Goal: Complete application form

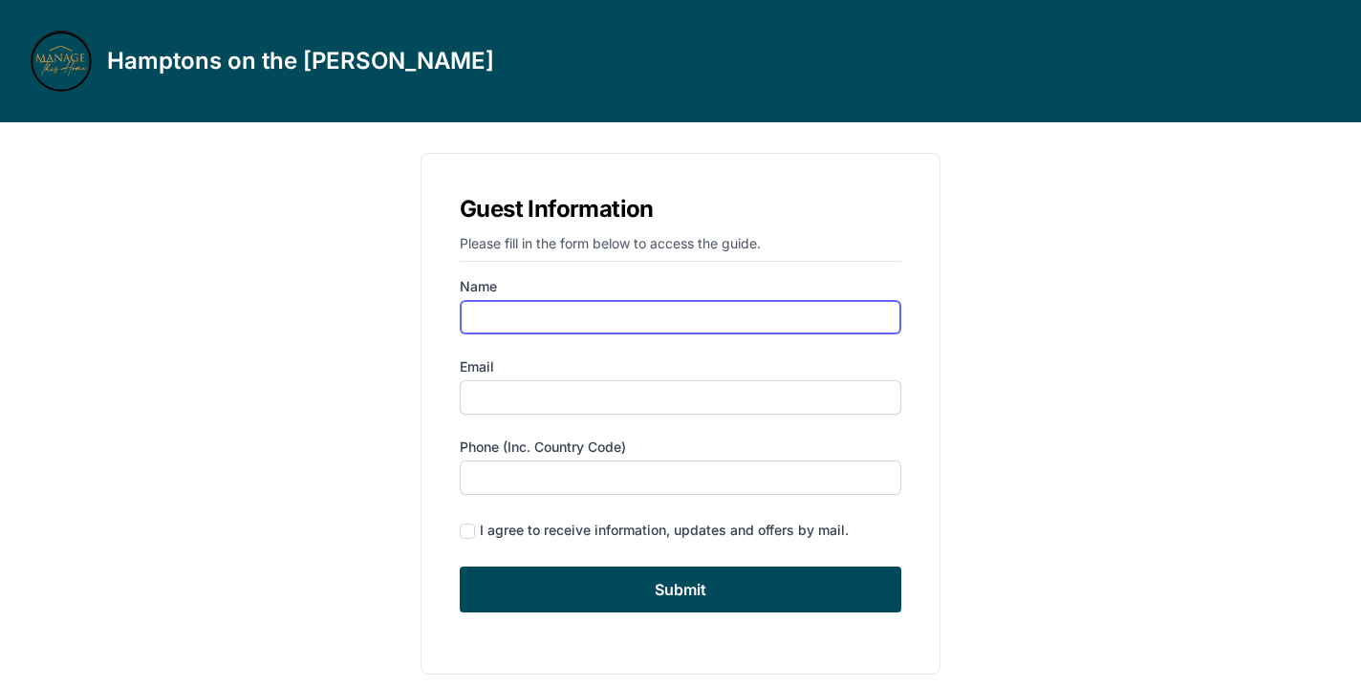
click at [562, 313] on input "Name" at bounding box center [681, 317] width 442 height 34
type input "[PERSON_NAME]"
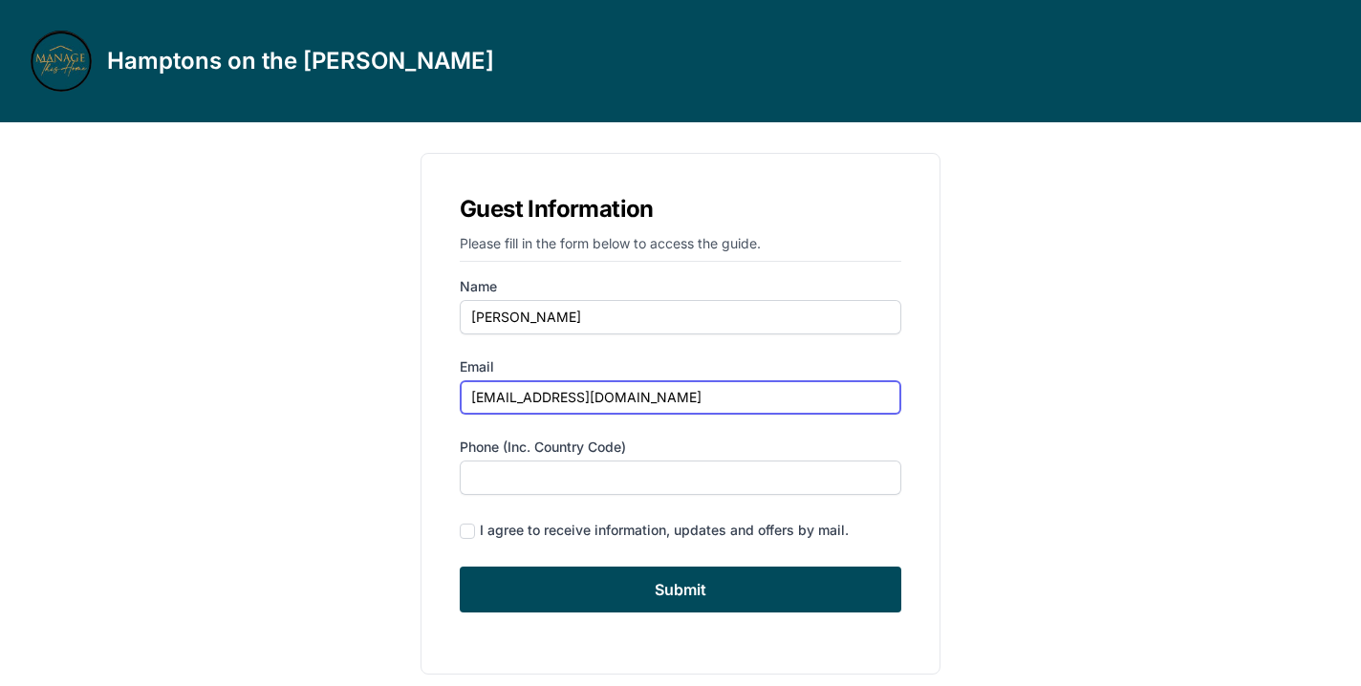
type input "[EMAIL_ADDRESS][DOMAIN_NAME]"
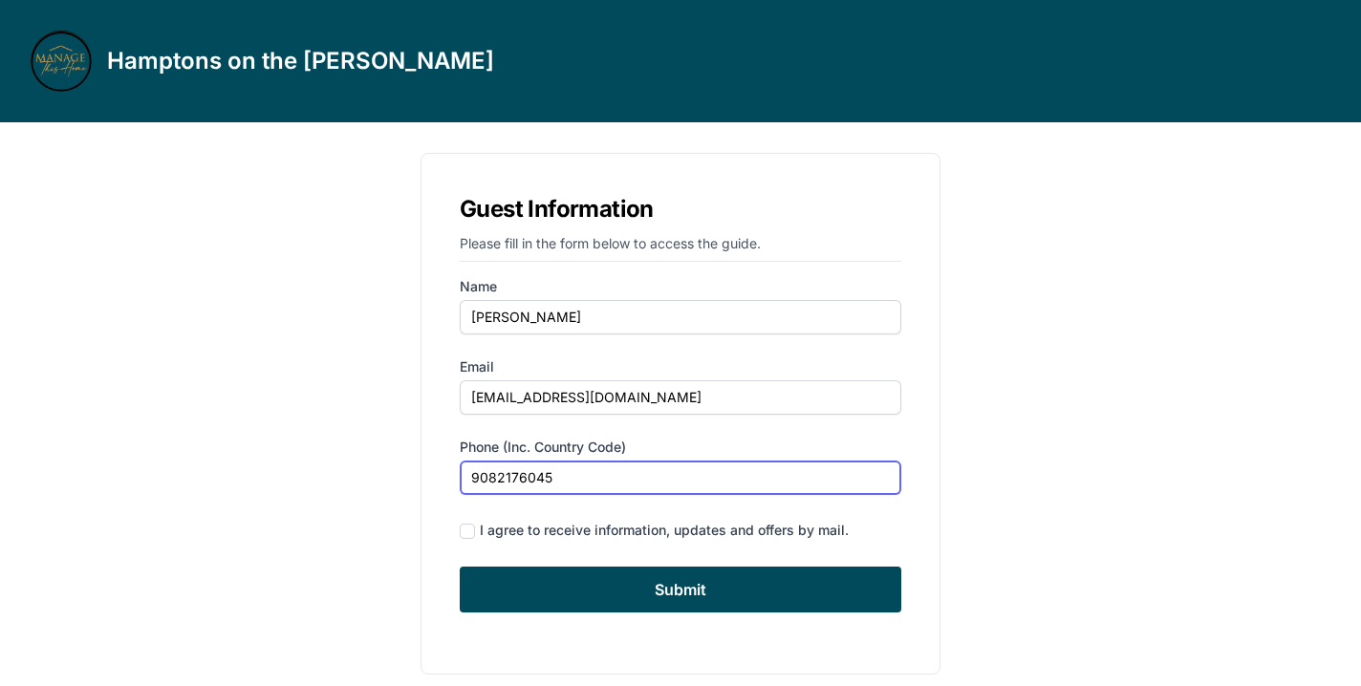
type input "9082176045"
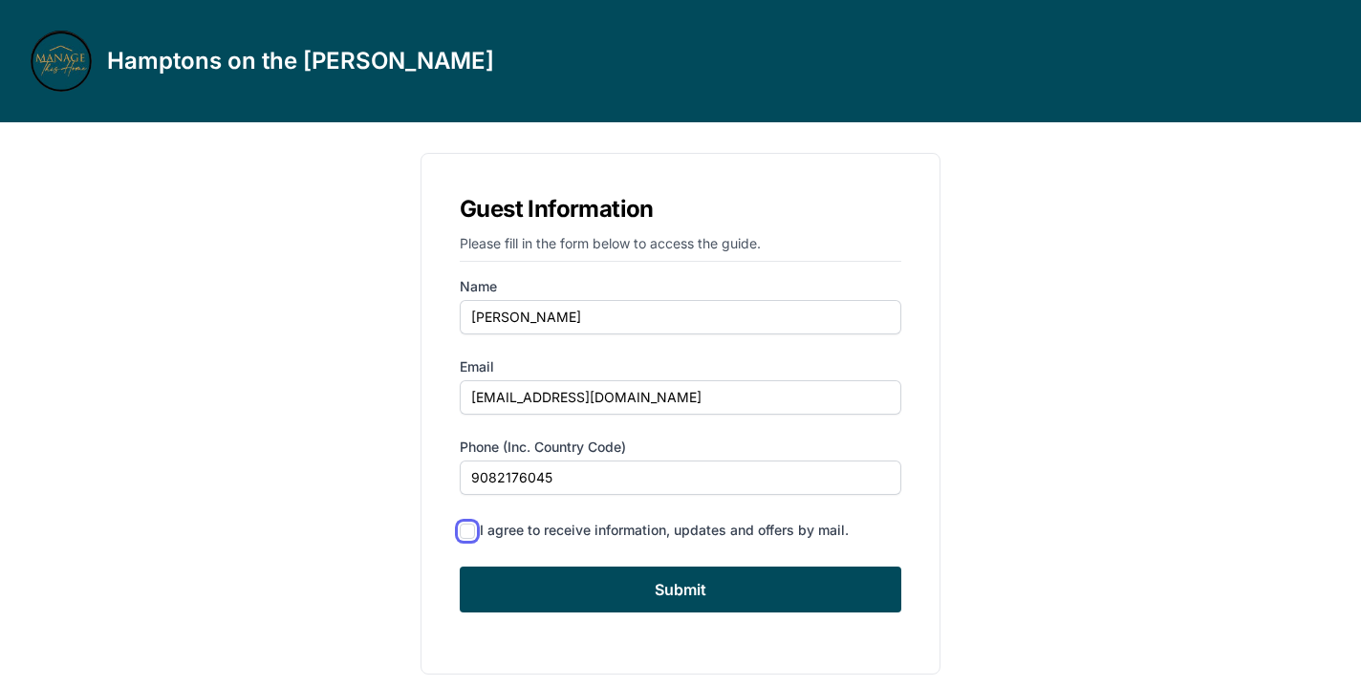
click at [466, 532] on input "checkbox" at bounding box center [467, 531] width 15 height 15
checkbox input "true"
click at [313, 514] on div "Guest Information Please fill in the form below to access the guide. Name [PERS…" at bounding box center [680, 414] width 856 height 552
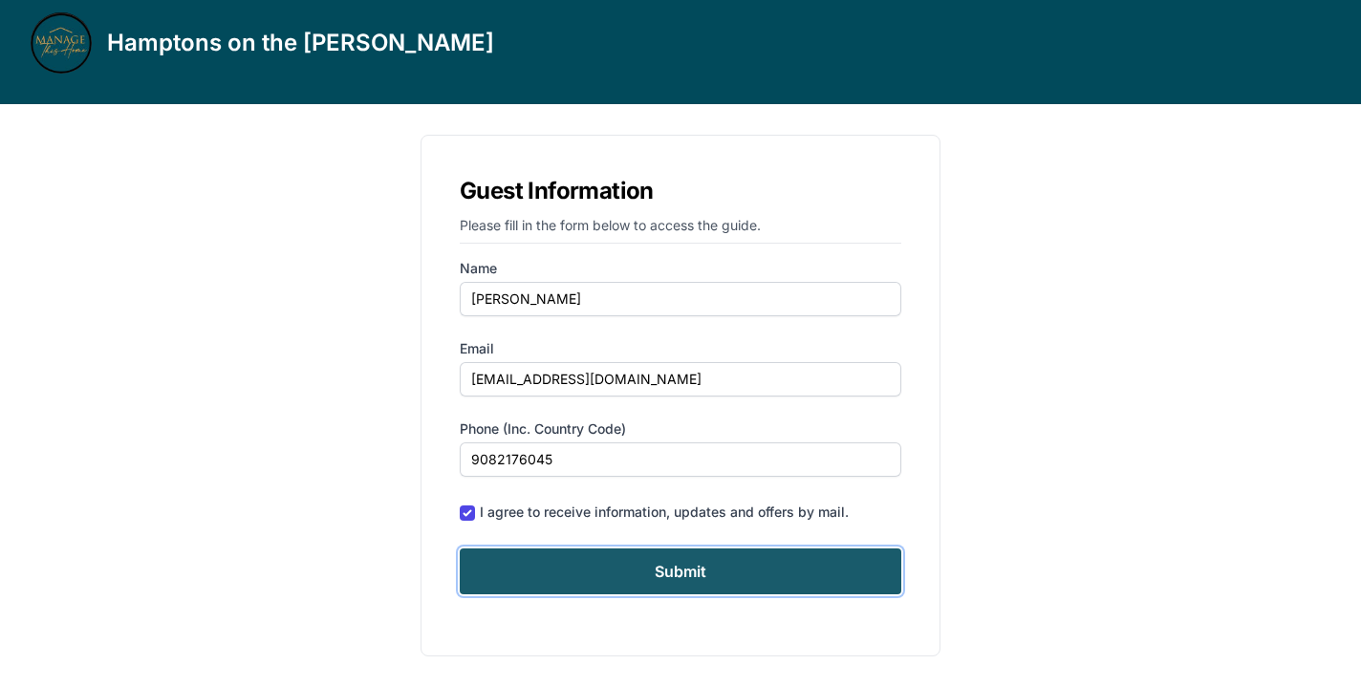
click at [548, 571] on input "Submit" at bounding box center [681, 572] width 442 height 46
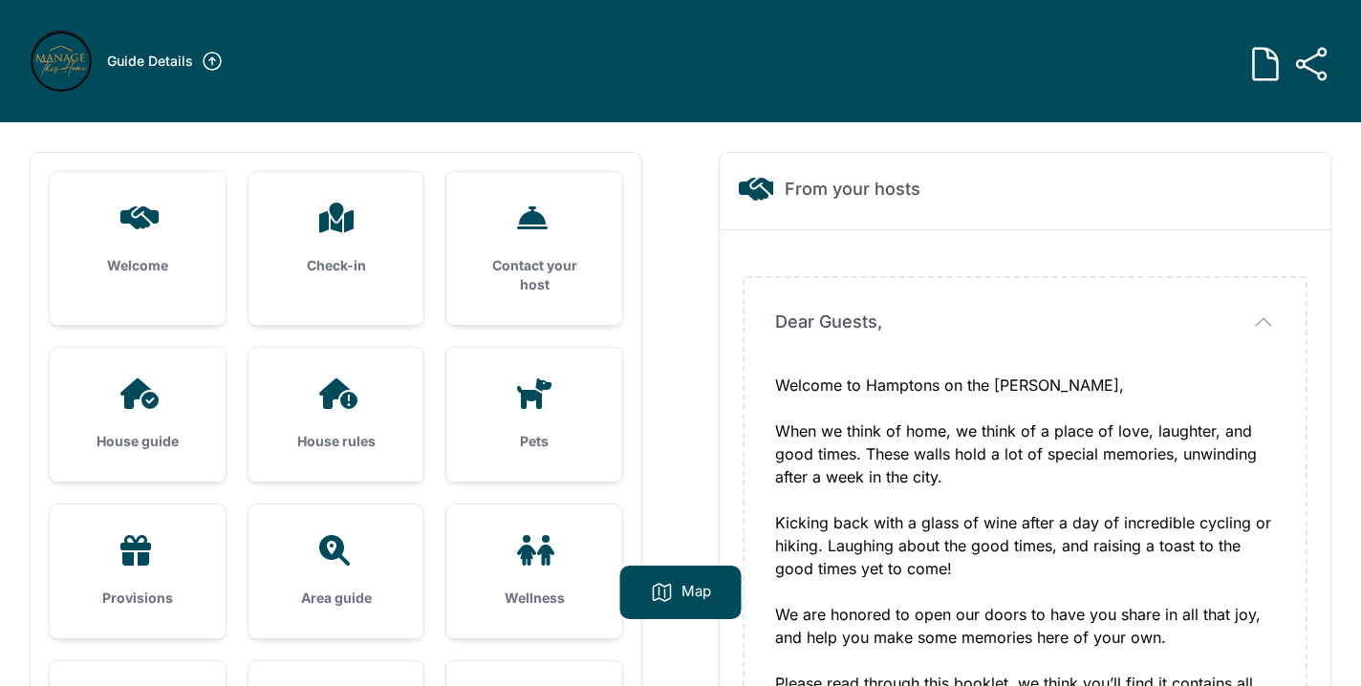
click at [877, 415] on div "Welcome to Hamptons on the [PERSON_NAME], When we think of home, we think of a …" at bounding box center [1025, 615] width 500 height 482
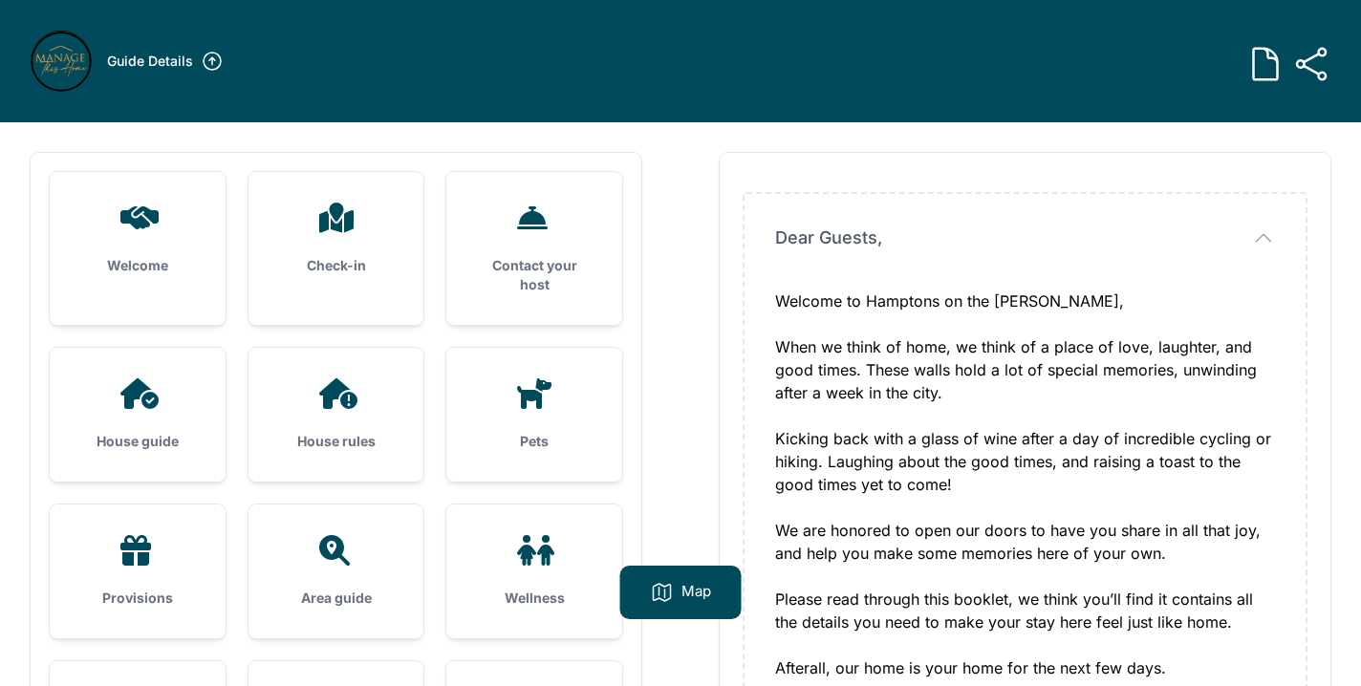
scroll to position [88, 0]
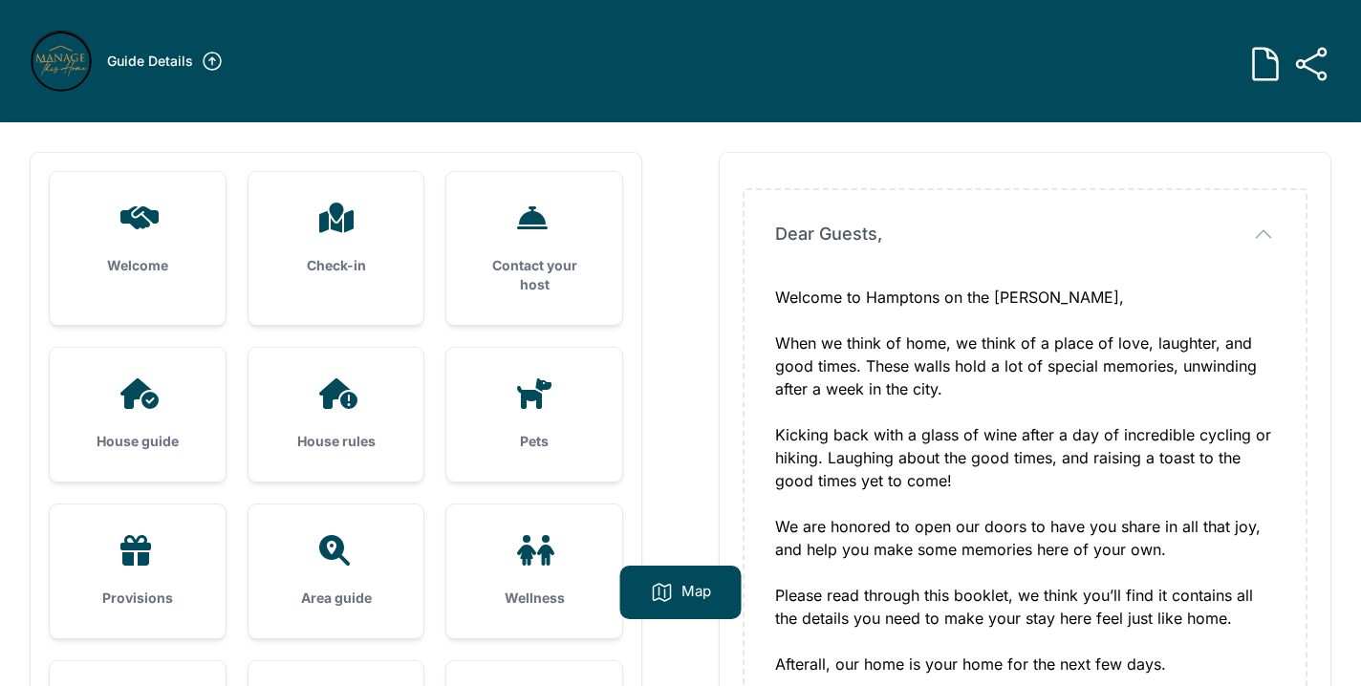
click at [330, 229] on icon at bounding box center [336, 218] width 46 height 31
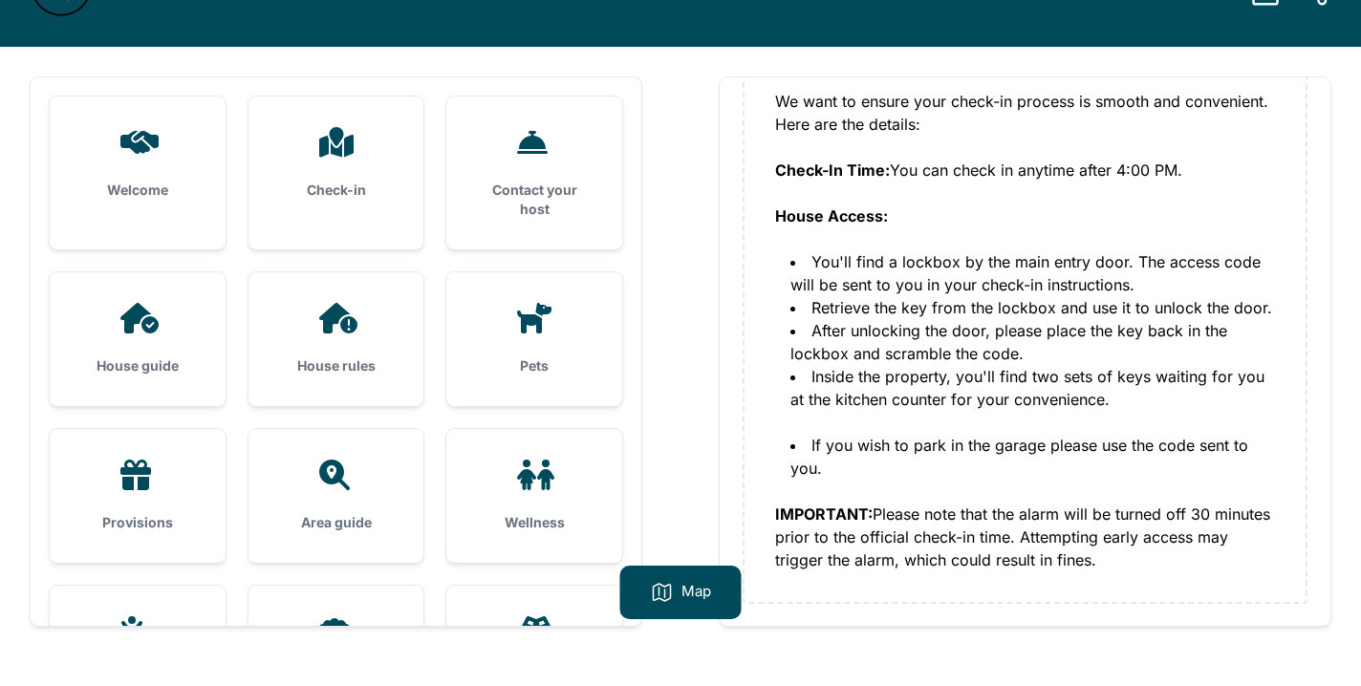
scroll to position [71, 0]
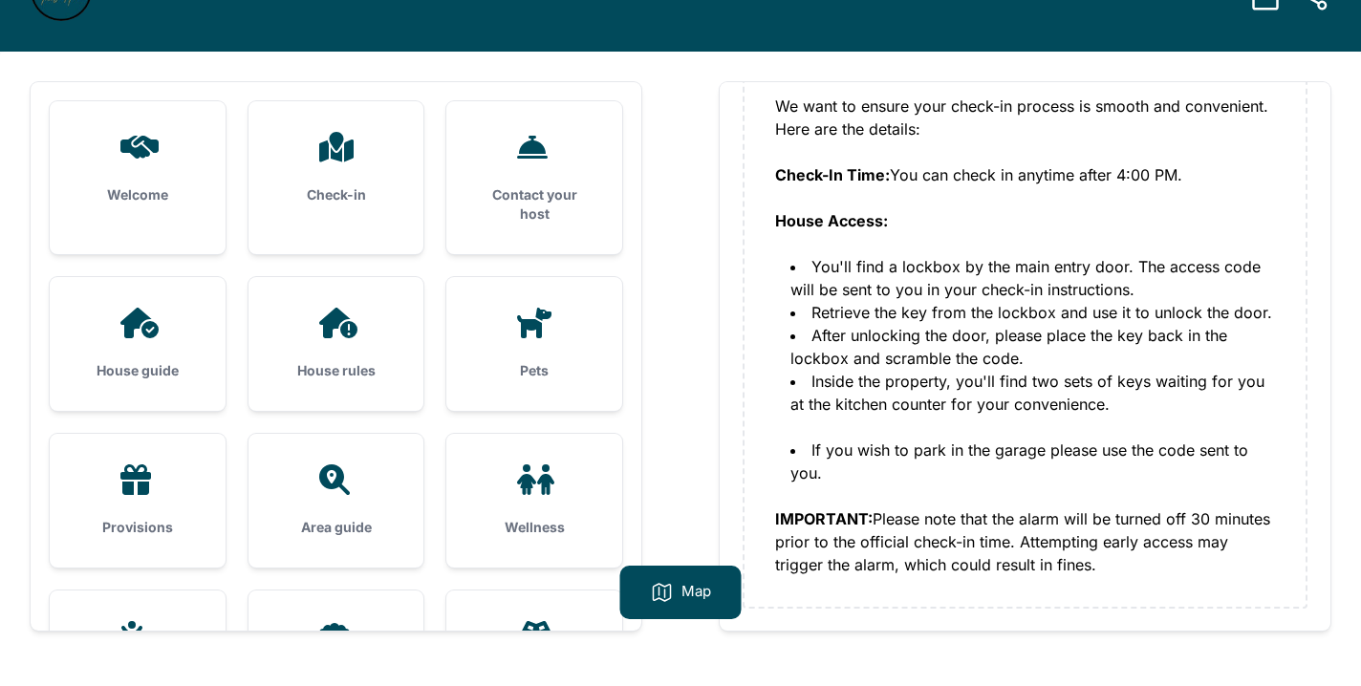
click at [533, 321] on icon at bounding box center [534, 323] width 34 height 31
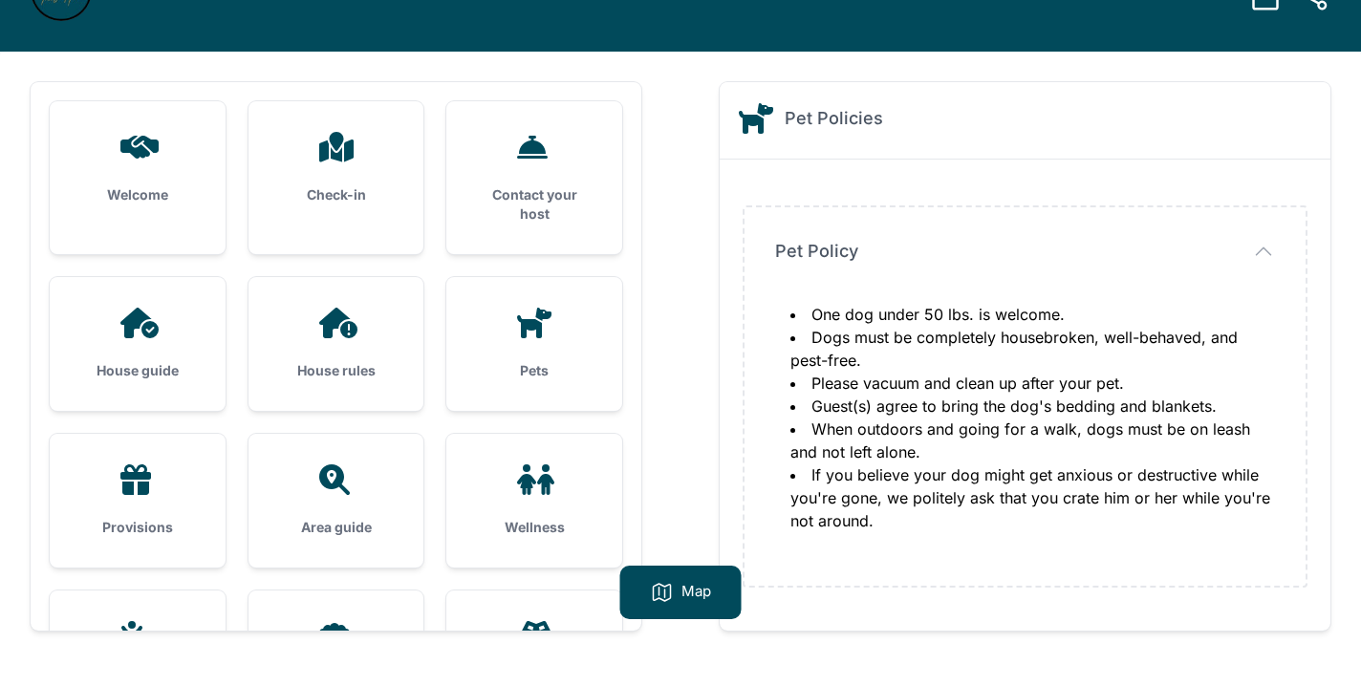
click at [903, 384] on li "Please vacuum and clean up after your pet." at bounding box center [1032, 383] width 485 height 23
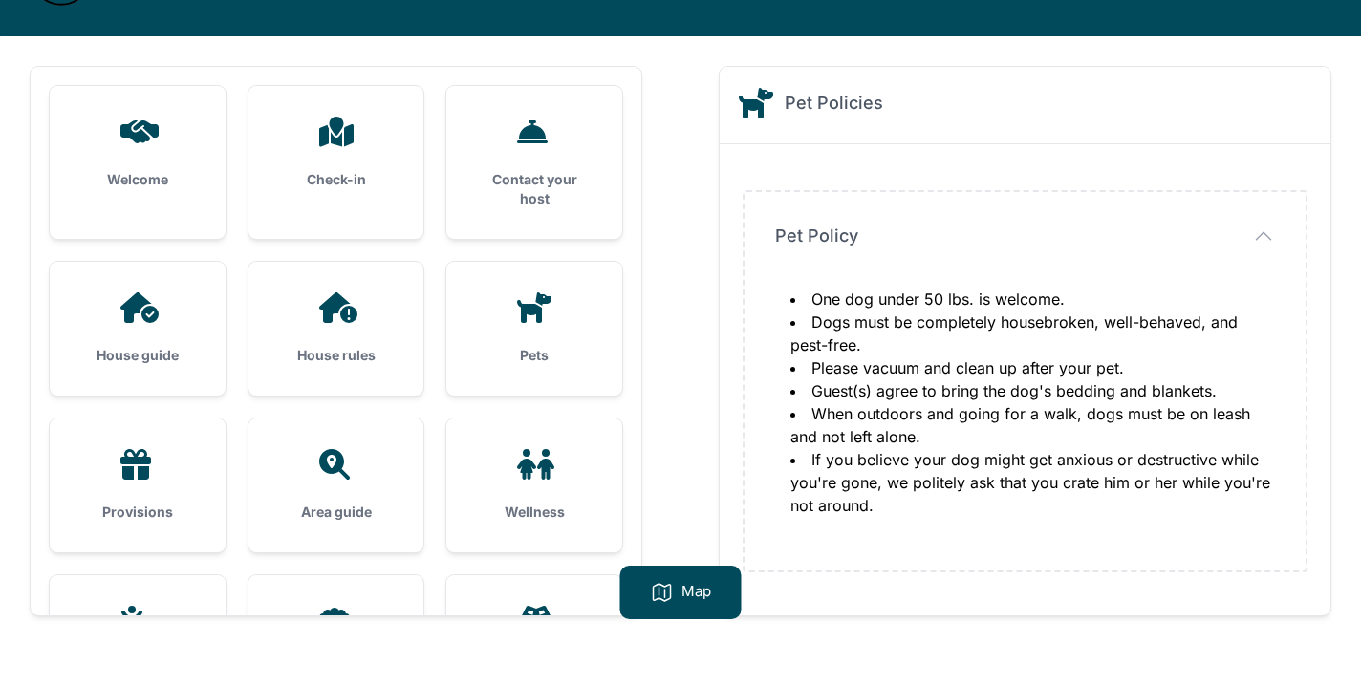
scroll to position [122, 0]
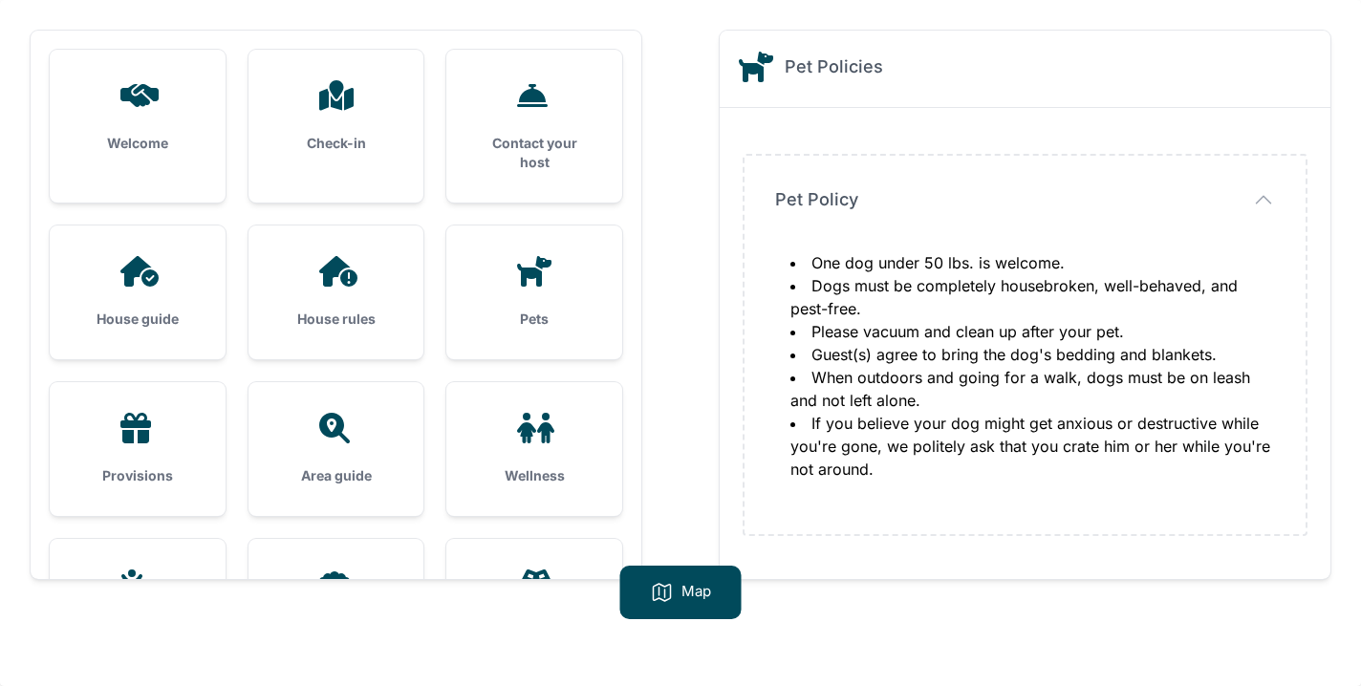
click at [350, 136] on h3 "Check-in" at bounding box center [336, 143] width 115 height 19
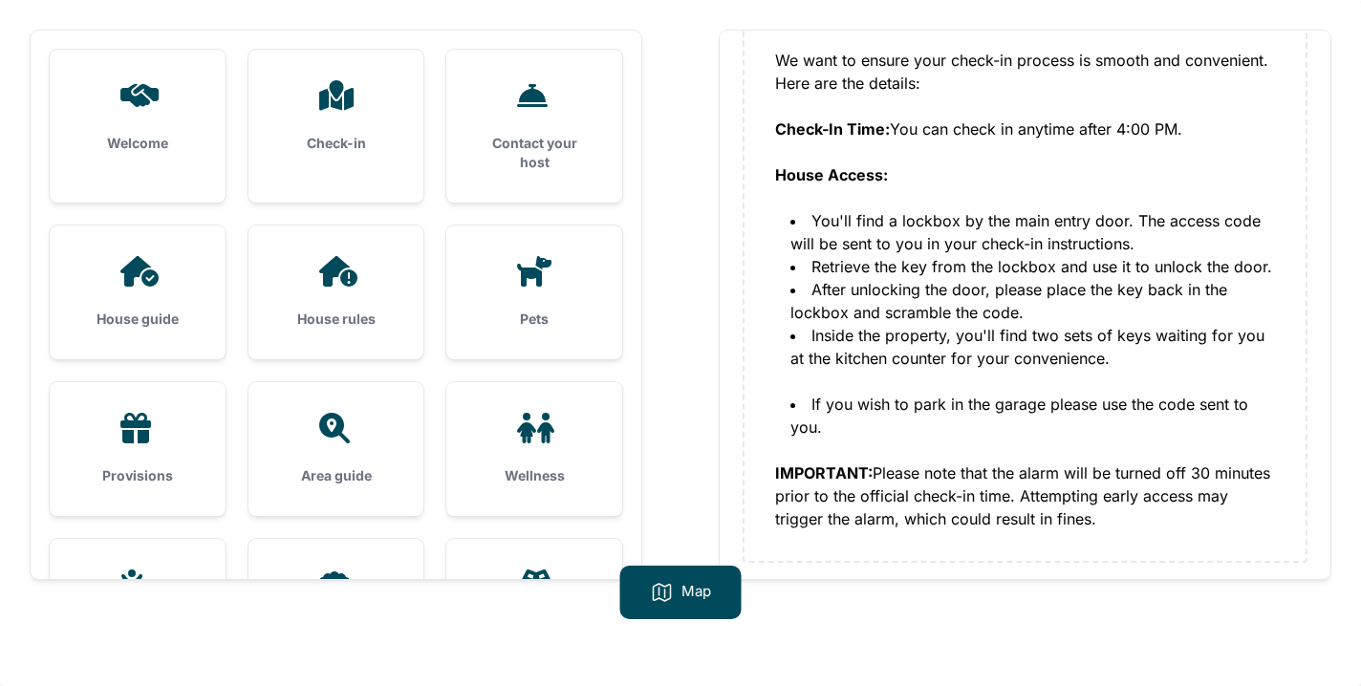
scroll to position [208, 0]
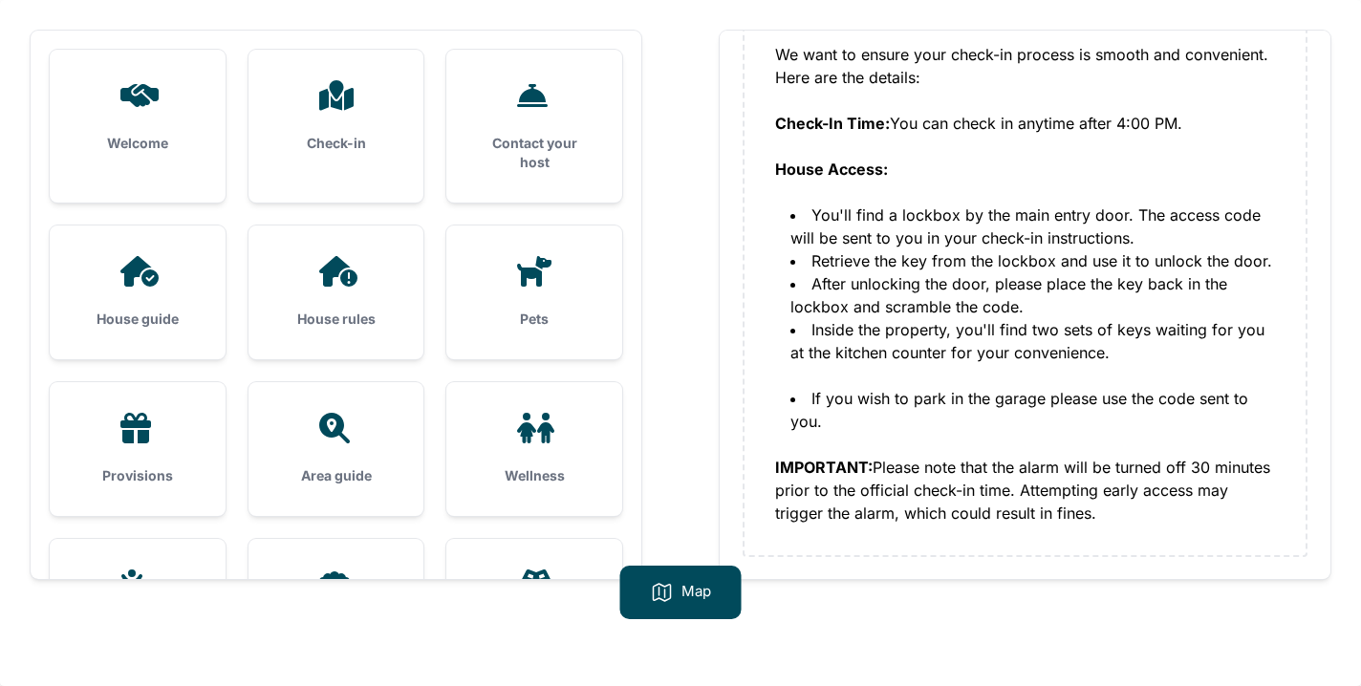
click at [140, 271] on icon at bounding box center [139, 271] width 38 height 31
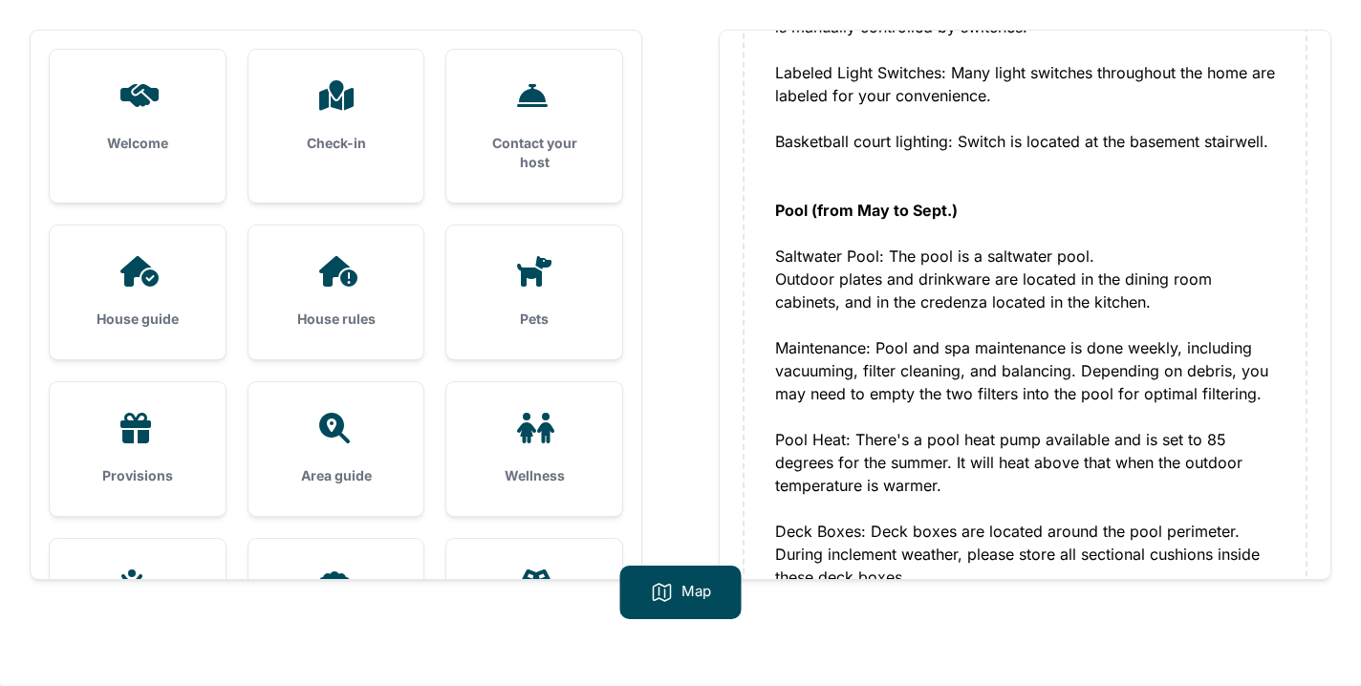
scroll to position [3042, 0]
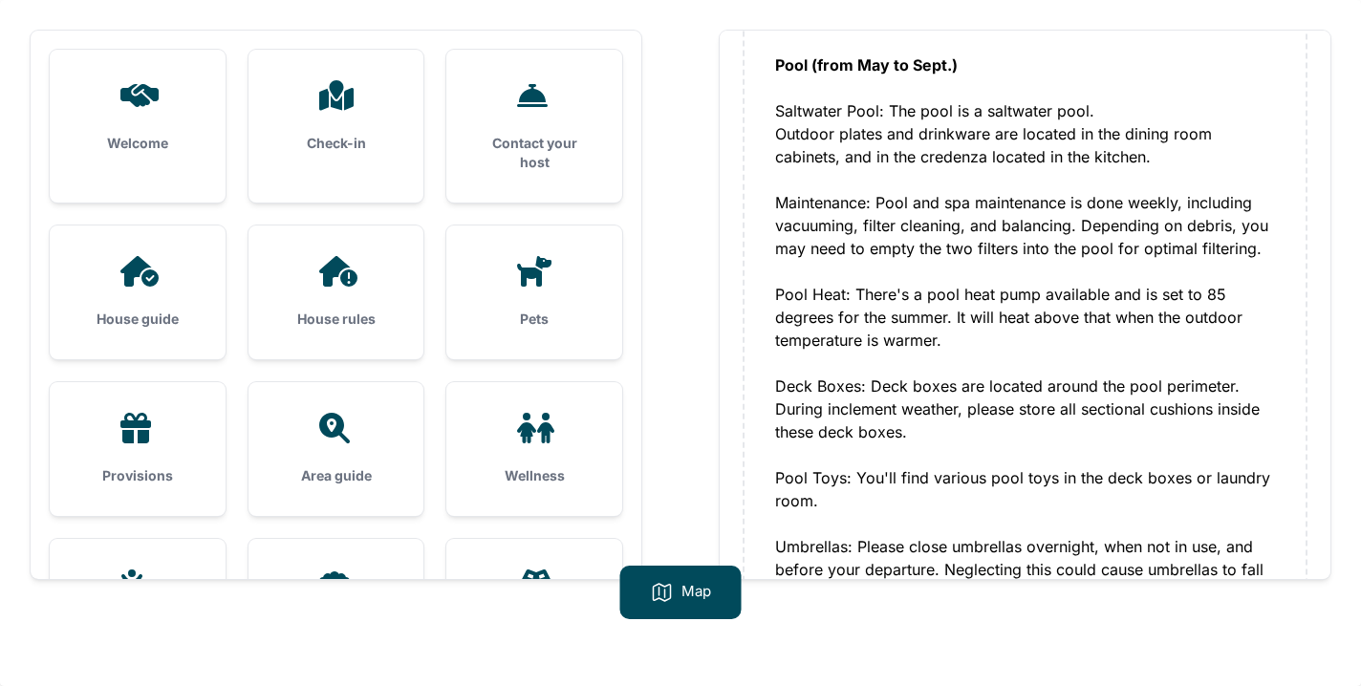
click at [344, 291] on div "House rules" at bounding box center [336, 293] width 176 height 134
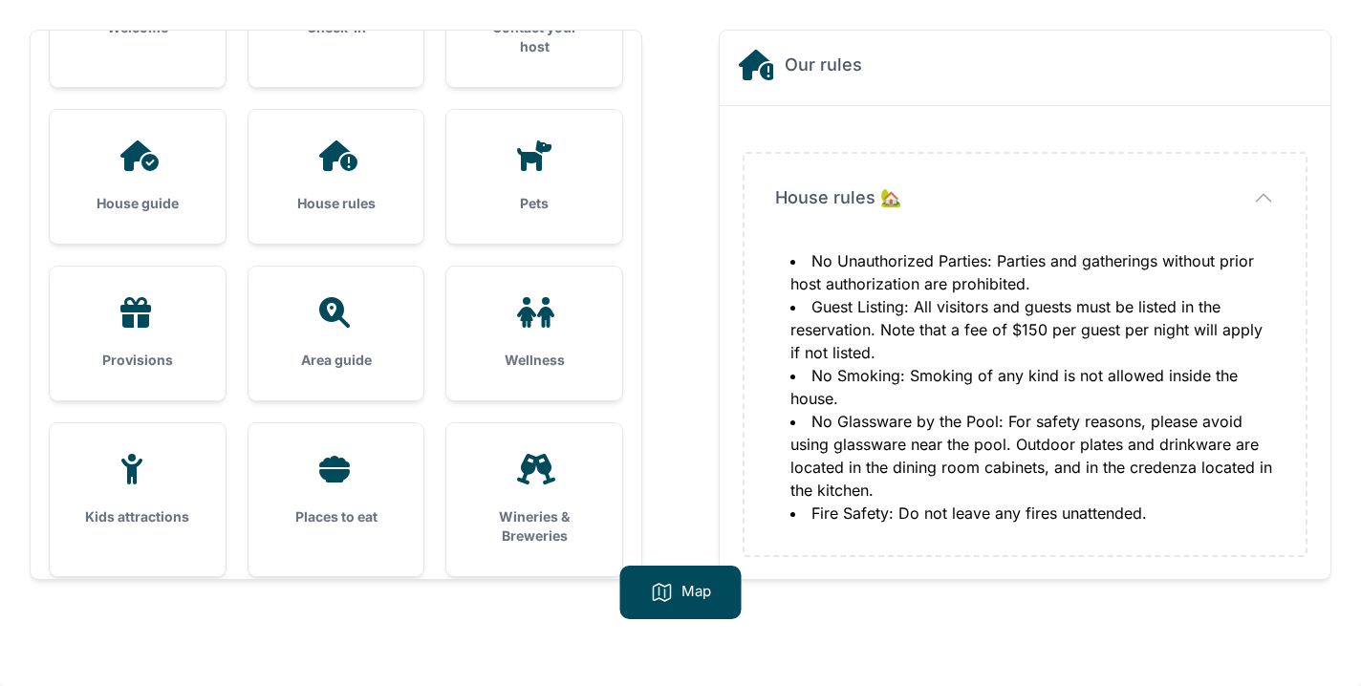
scroll to position [200, 0]
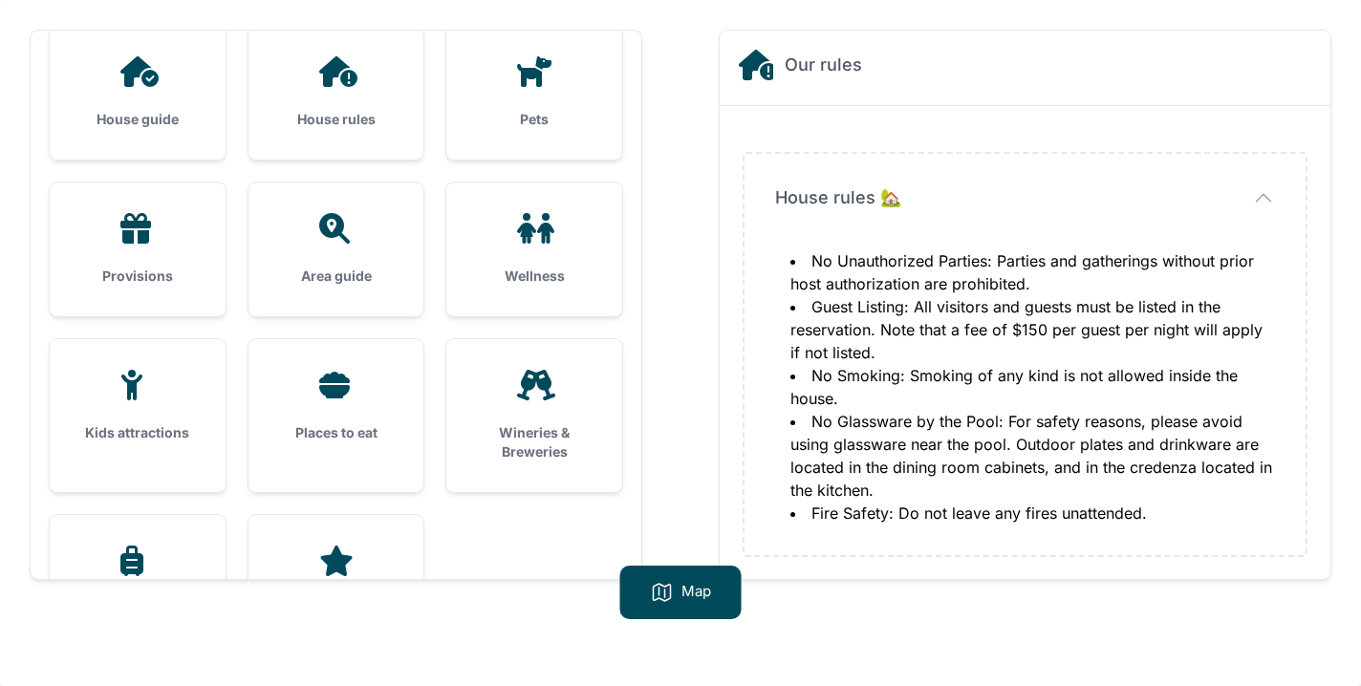
click at [120, 264] on div "Provisions" at bounding box center [138, 250] width 176 height 134
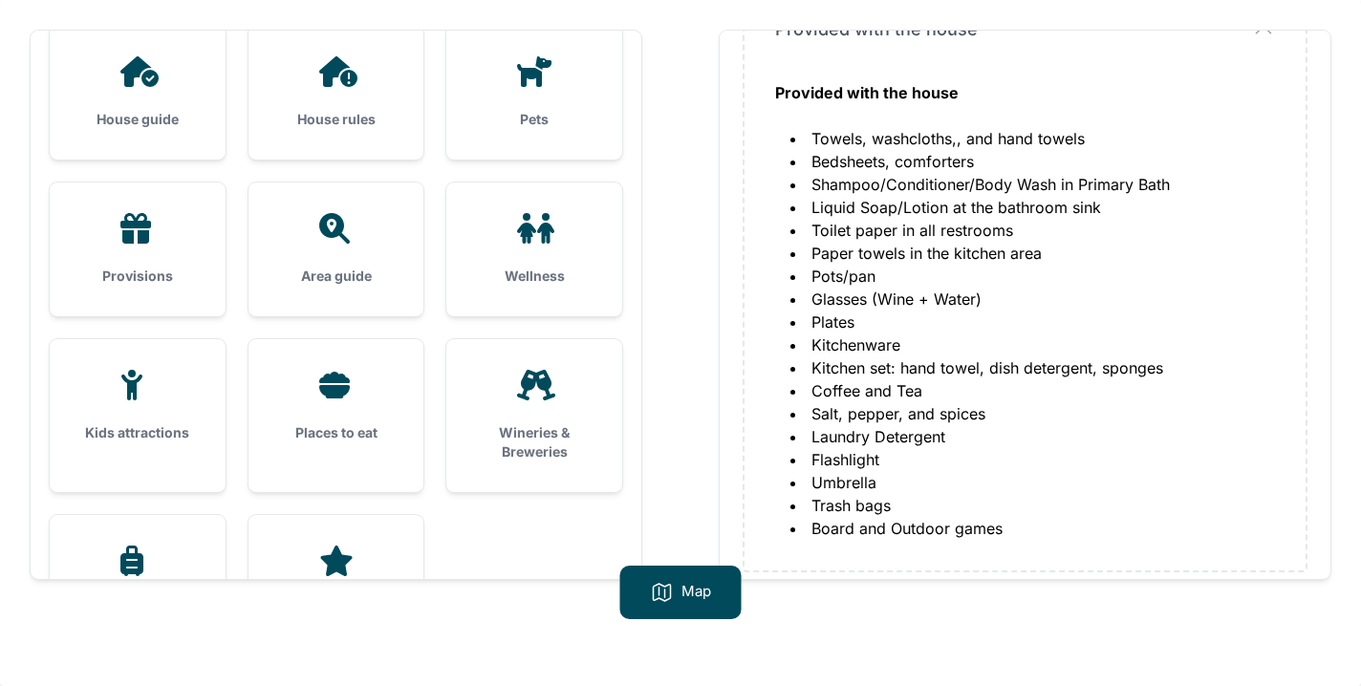
scroll to position [185, 0]
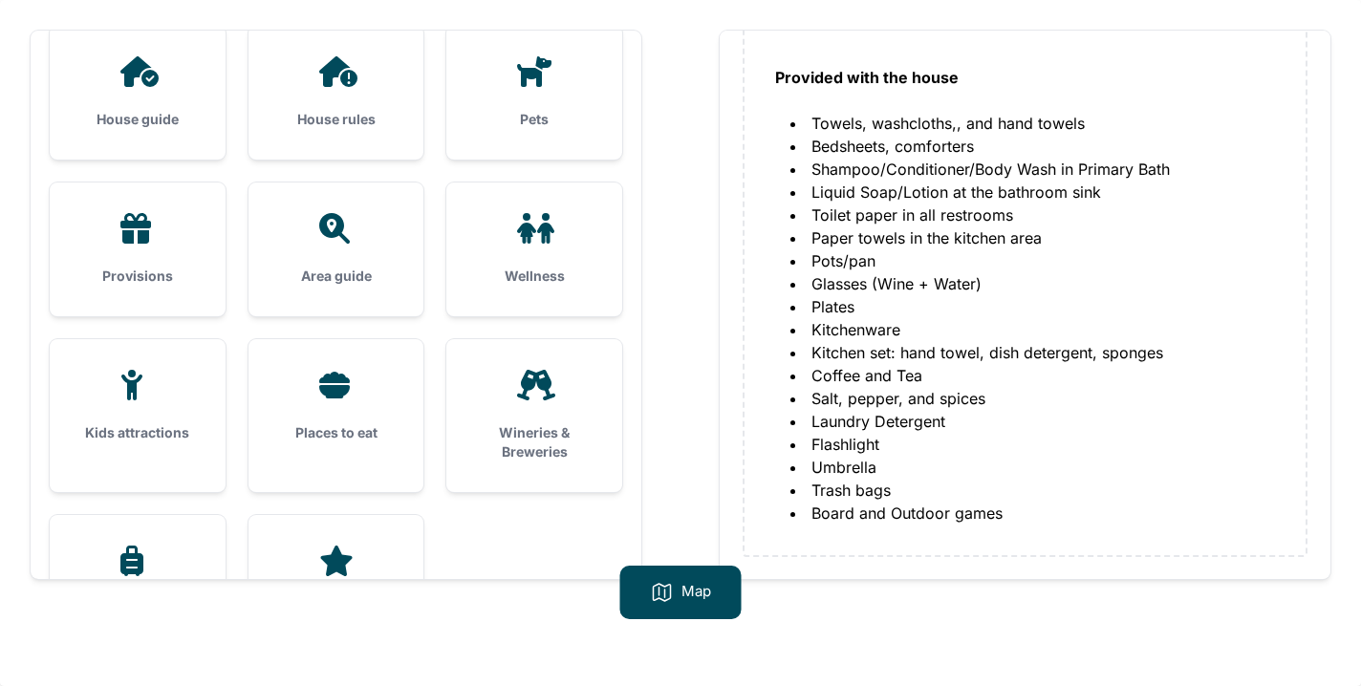
click at [322, 270] on h3 "Area guide" at bounding box center [336, 276] width 115 height 19
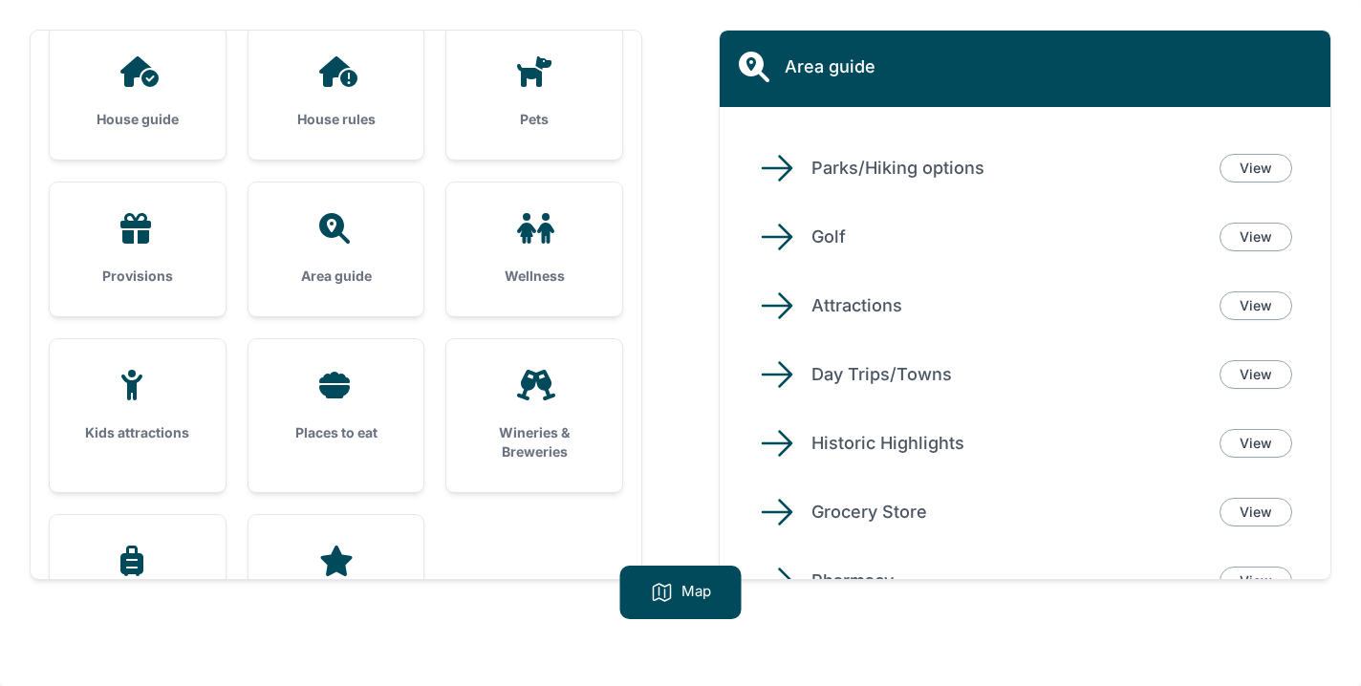
click at [533, 271] on h3 "Wellness" at bounding box center [534, 276] width 115 height 19
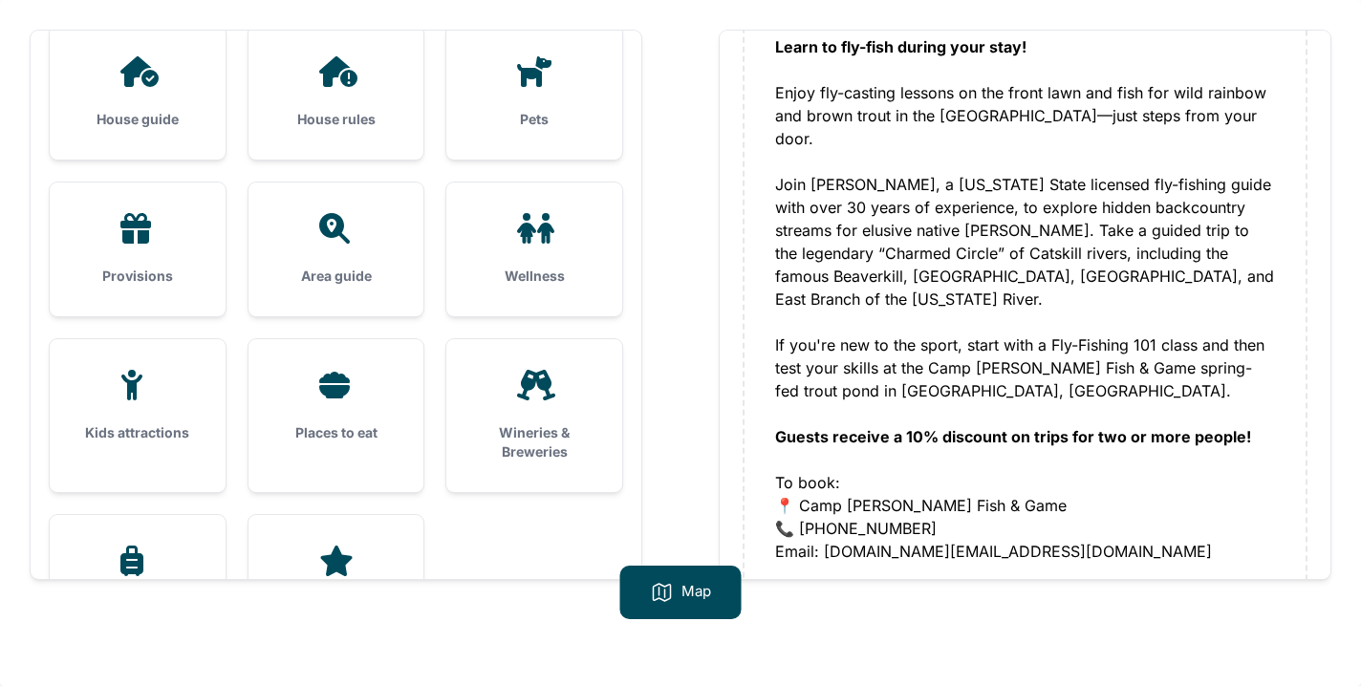
scroll to position [254, 0]
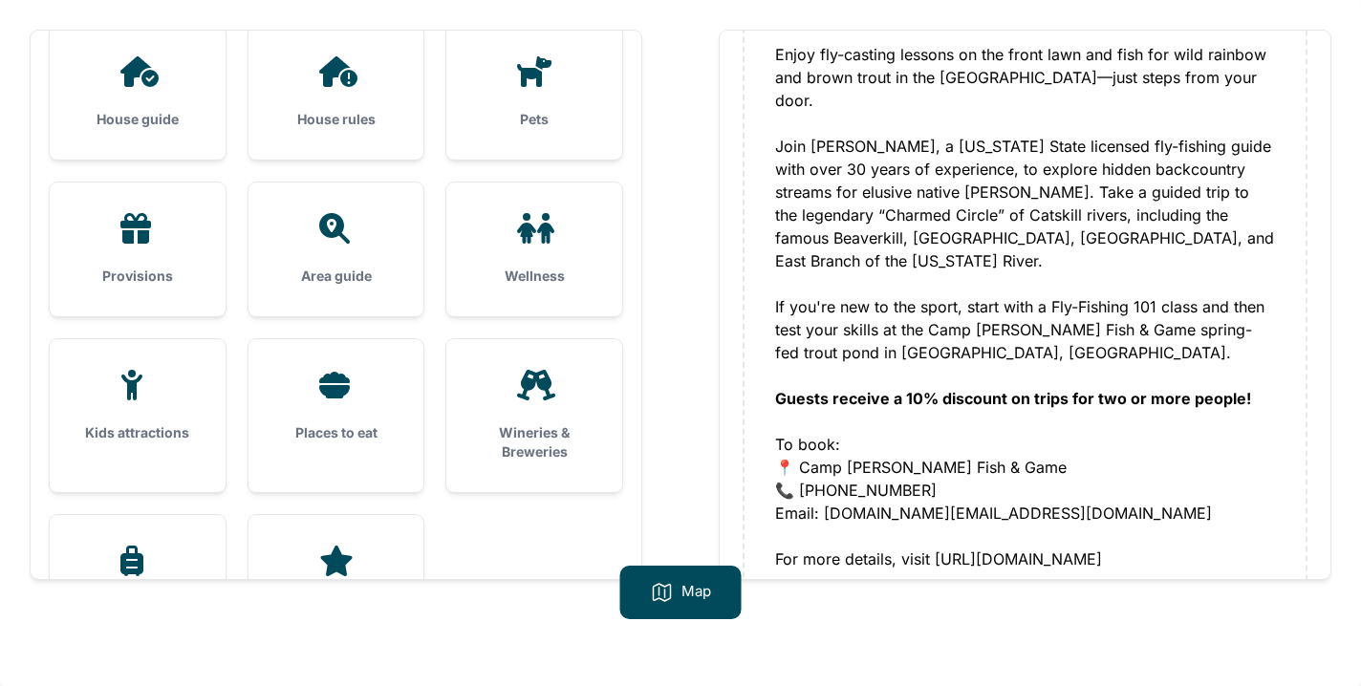
click at [319, 397] on icon at bounding box center [336, 385] width 46 height 31
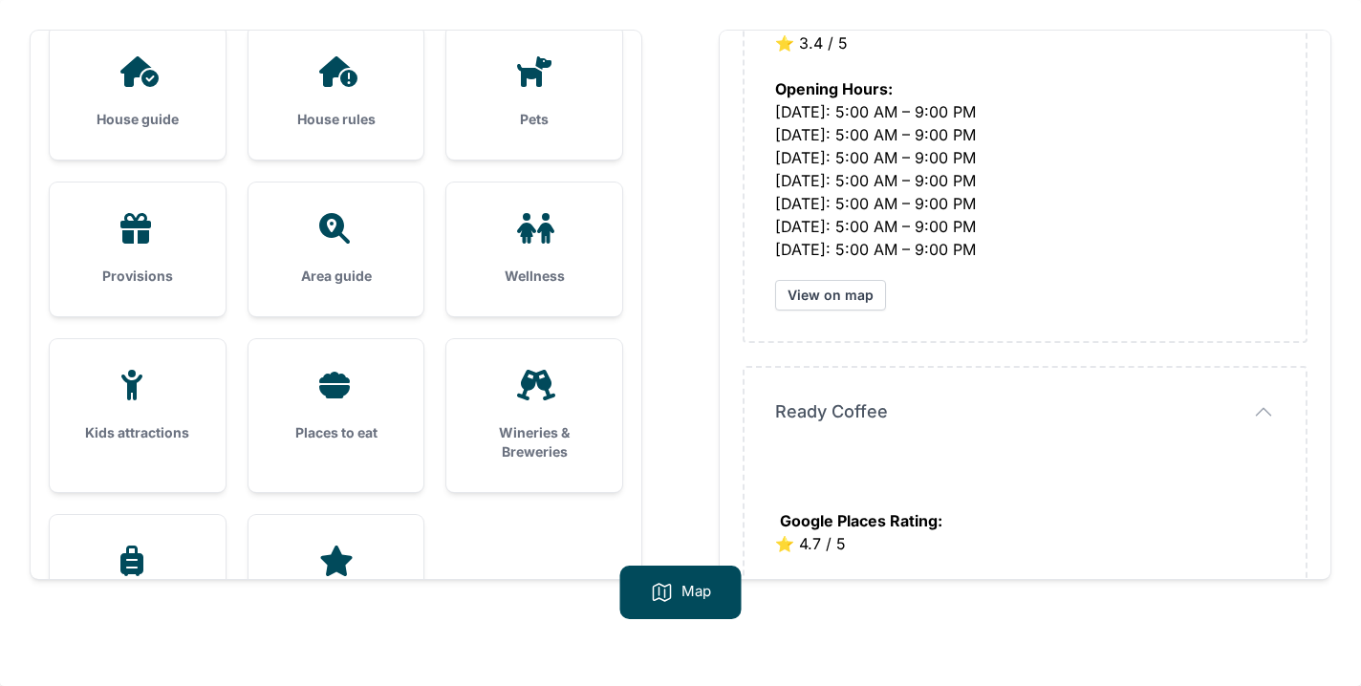
scroll to position [2984, 0]
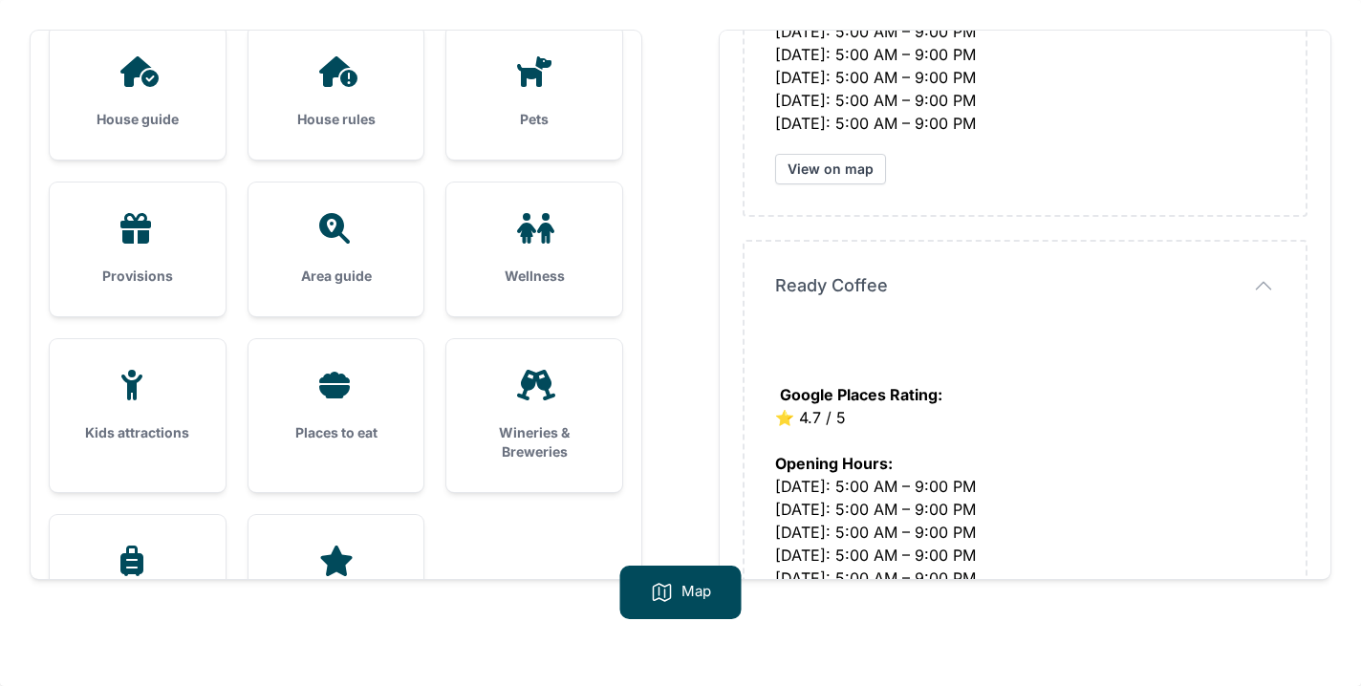
click at [529, 255] on div "Wellness" at bounding box center [534, 250] width 176 height 134
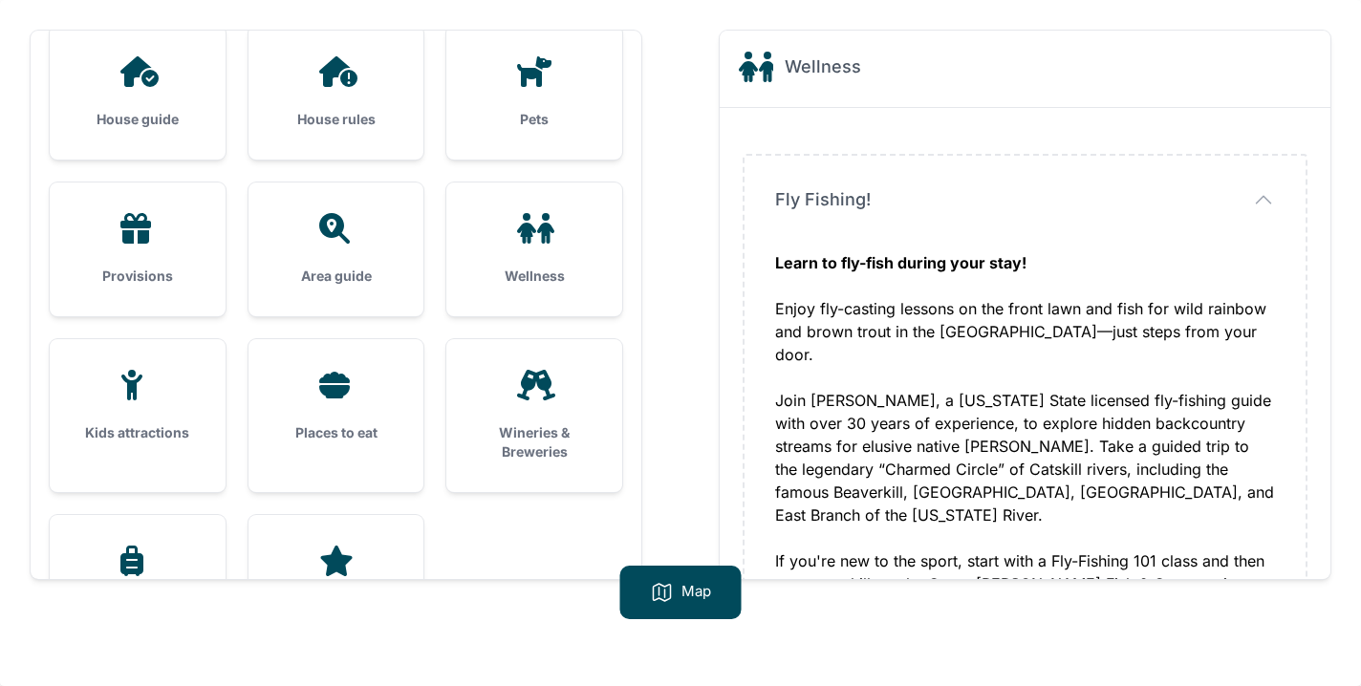
click at [108, 398] on div at bounding box center [137, 385] width 115 height 31
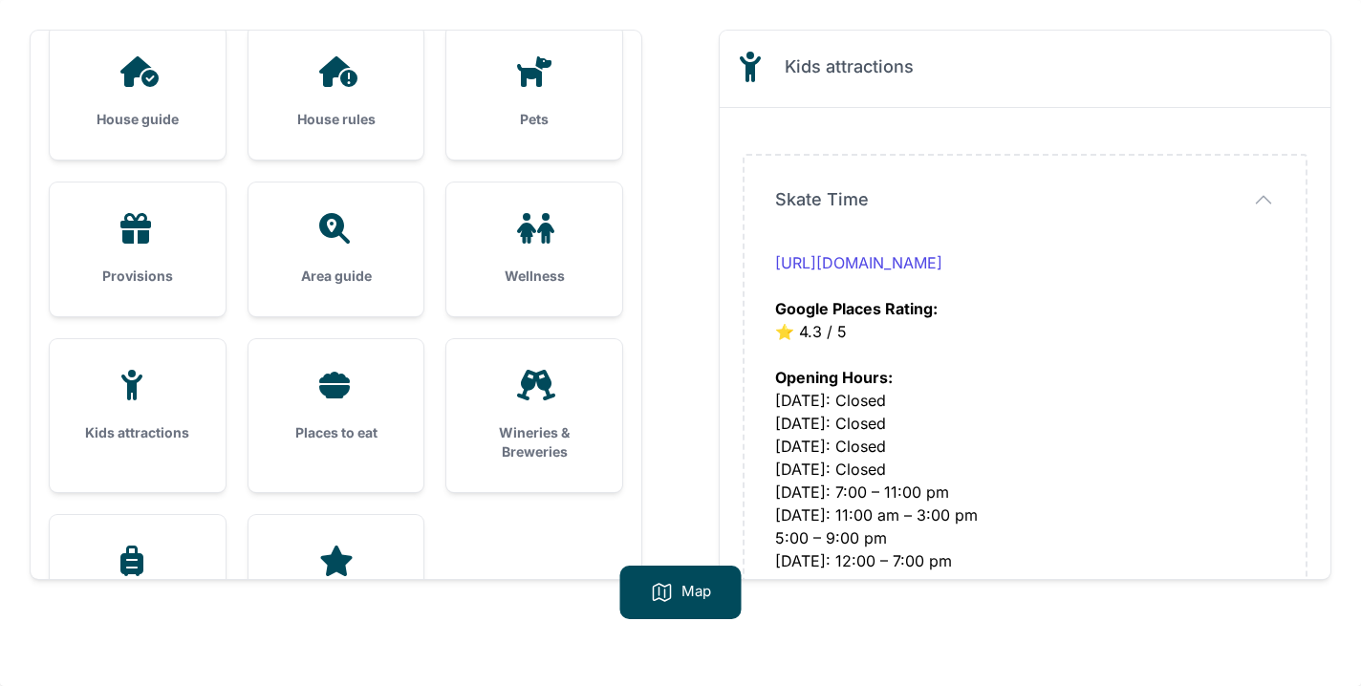
click at [356, 425] on h3 "Places to eat" at bounding box center [336, 432] width 115 height 19
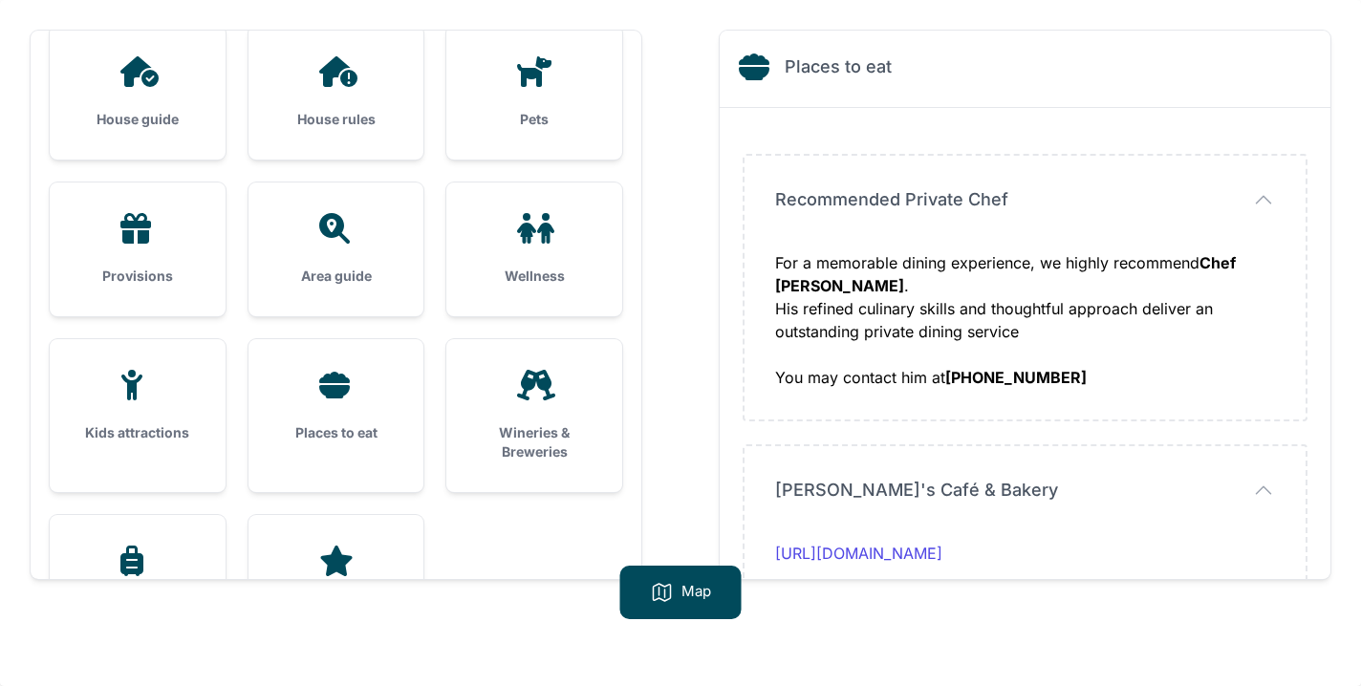
click at [547, 417] on div "Wineries & Breweries" at bounding box center [534, 415] width 176 height 153
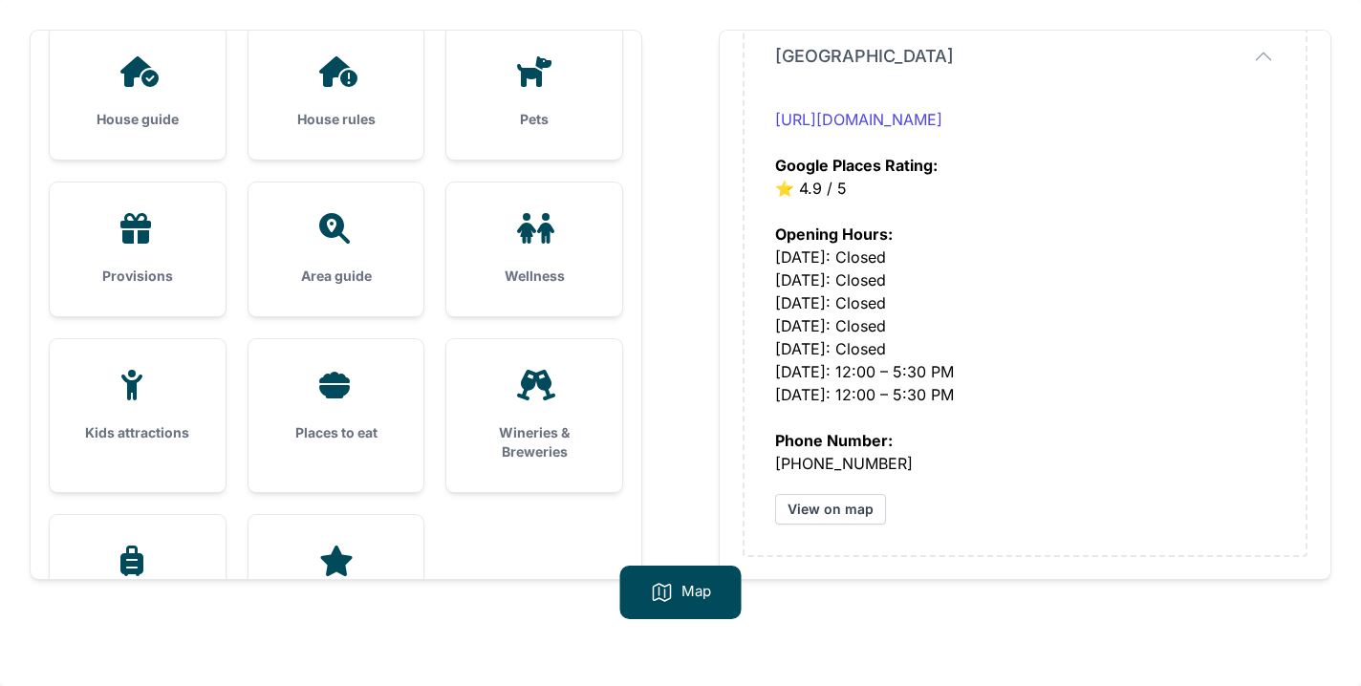
scroll to position [288, 0]
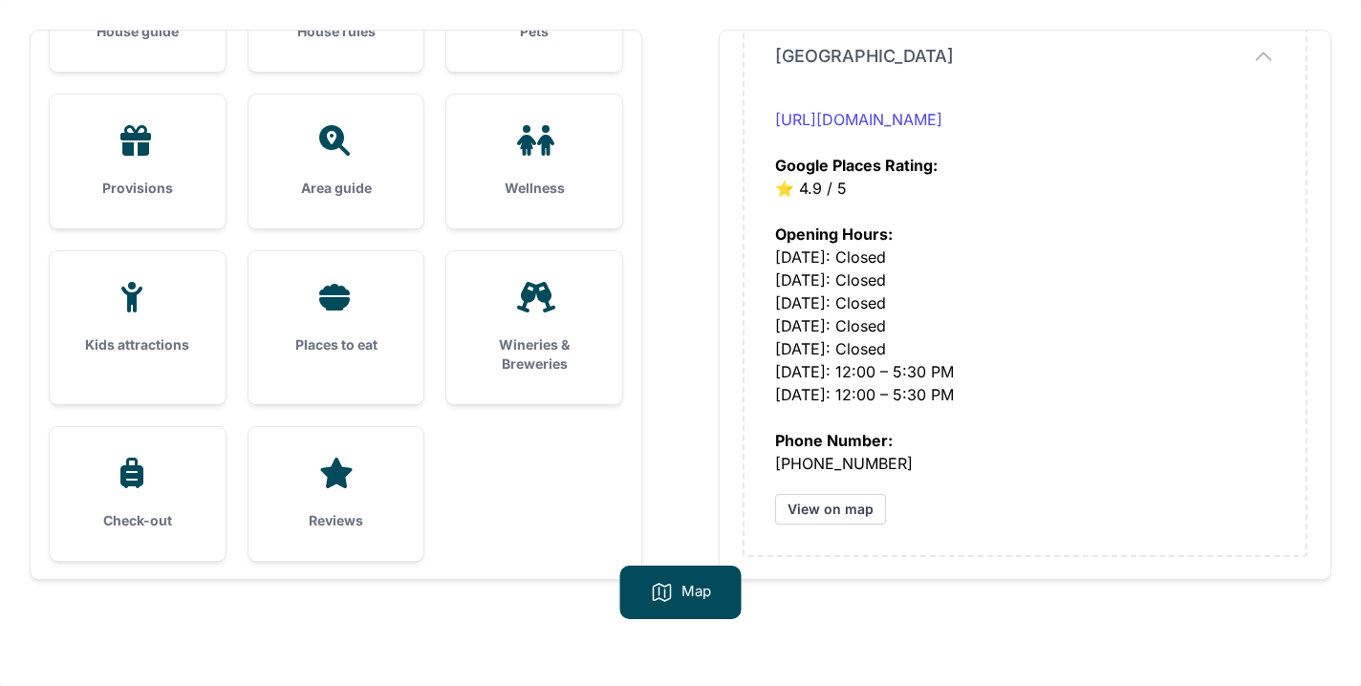
click at [126, 473] on icon at bounding box center [131, 473] width 23 height 31
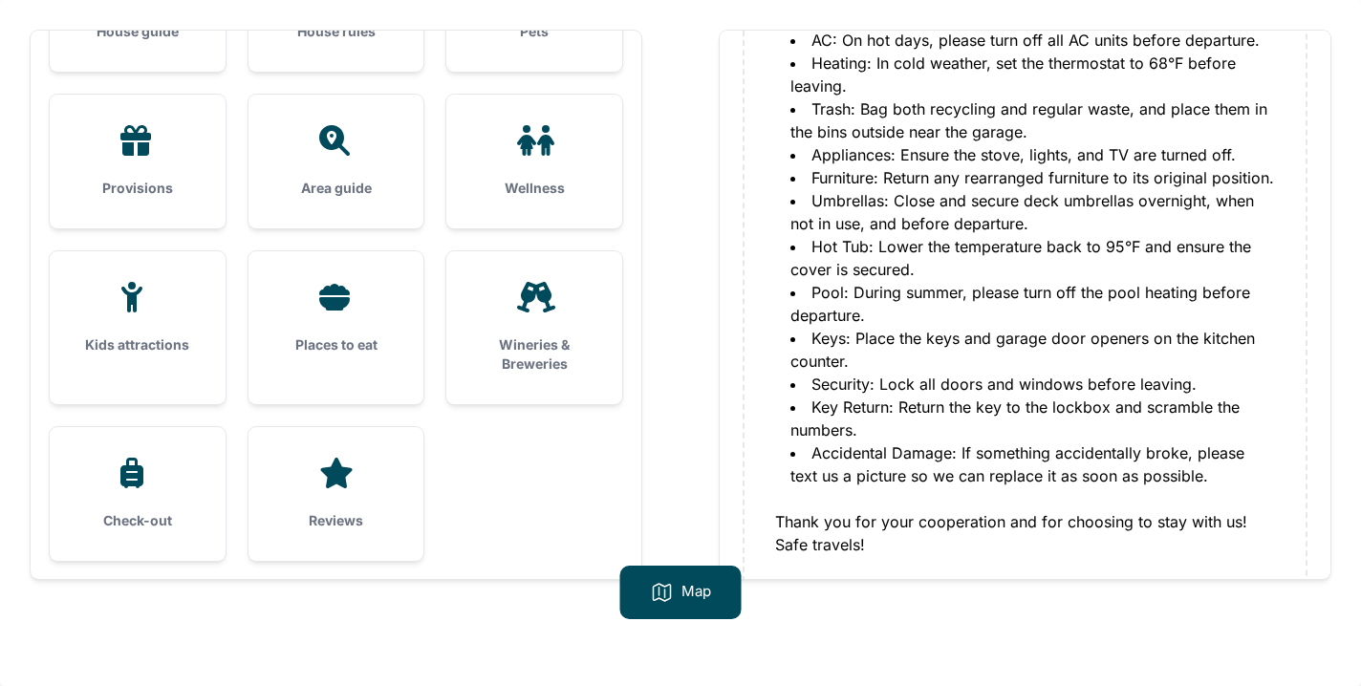
scroll to position [392, 0]
